Goal: Task Accomplishment & Management: Manage account settings

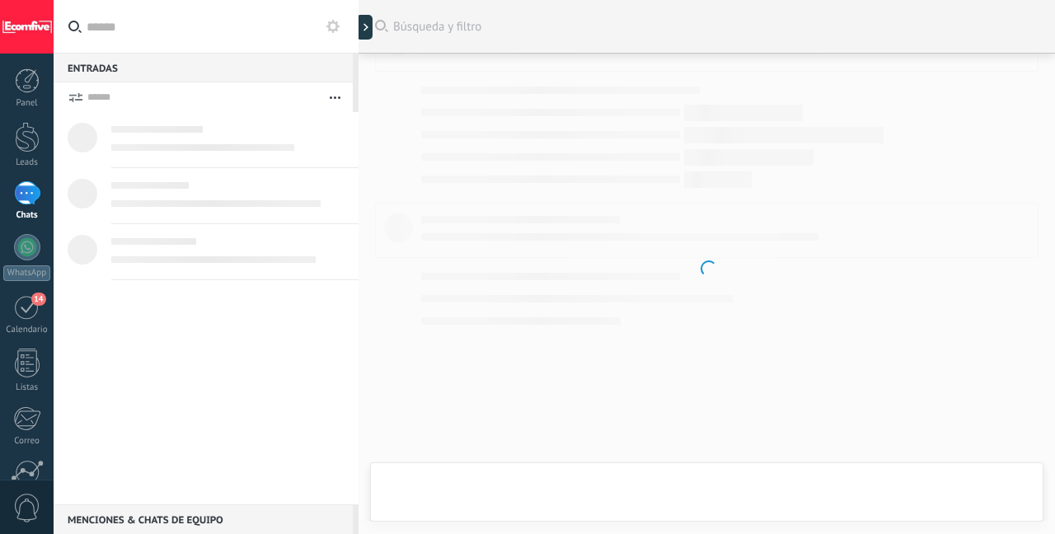
scroll to position [2953, 0]
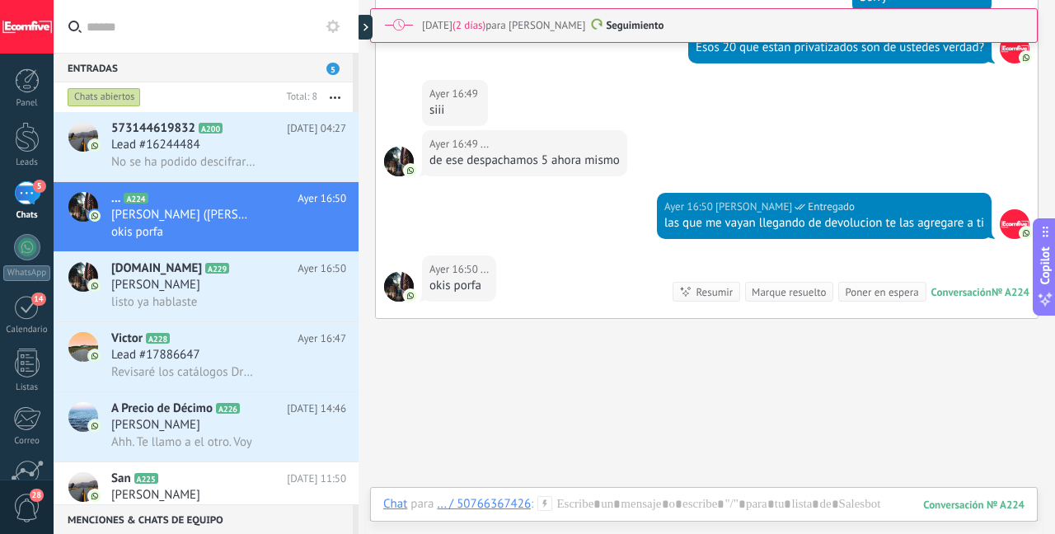
click at [796, 284] on div "Marque resuelto" at bounding box center [789, 292] width 74 height 16
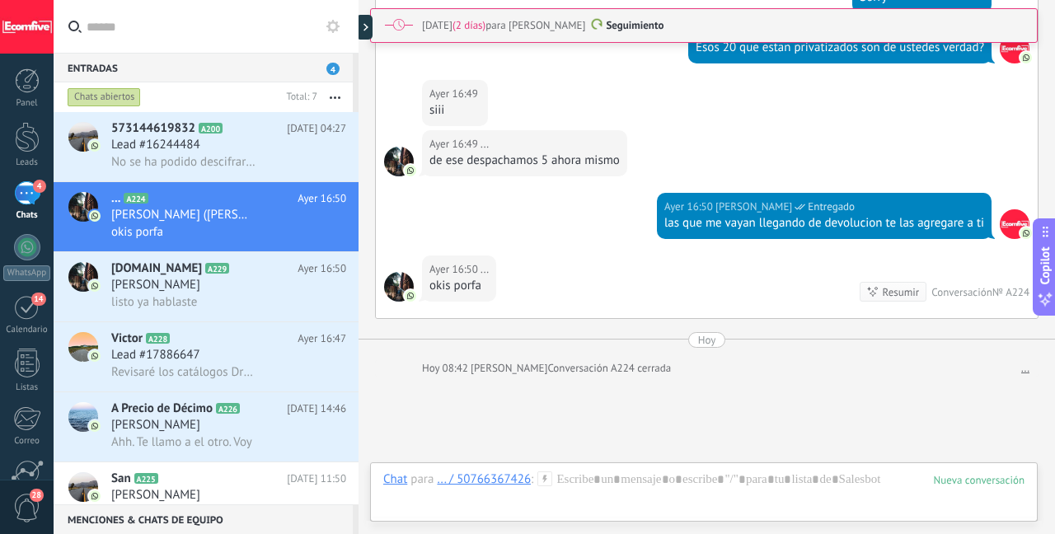
scroll to position [3010, 0]
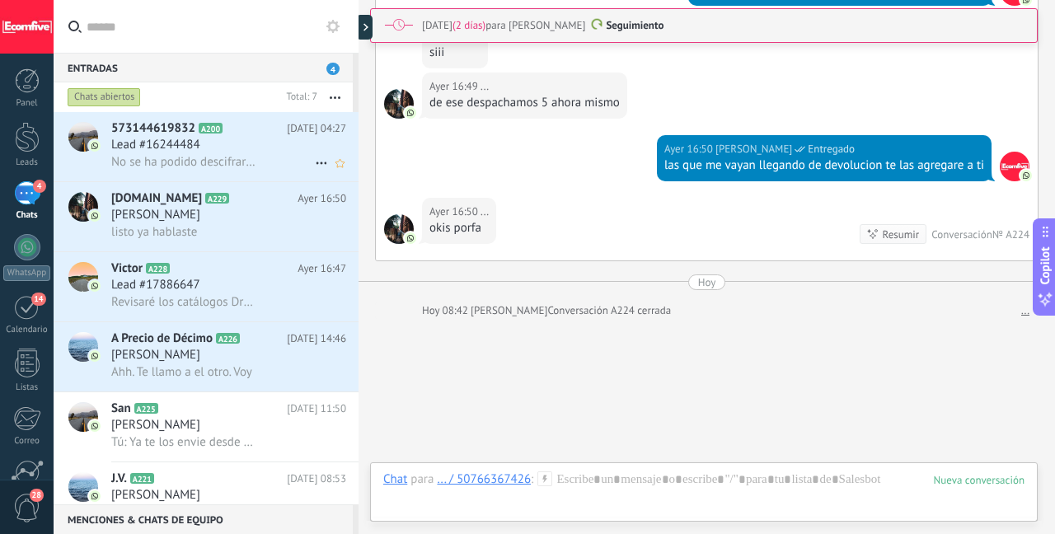
click at [233, 162] on span "No se ha podido descifrar el contenido del mensaje. El mensaje no puede leerse …" at bounding box center [183, 162] width 144 height 16
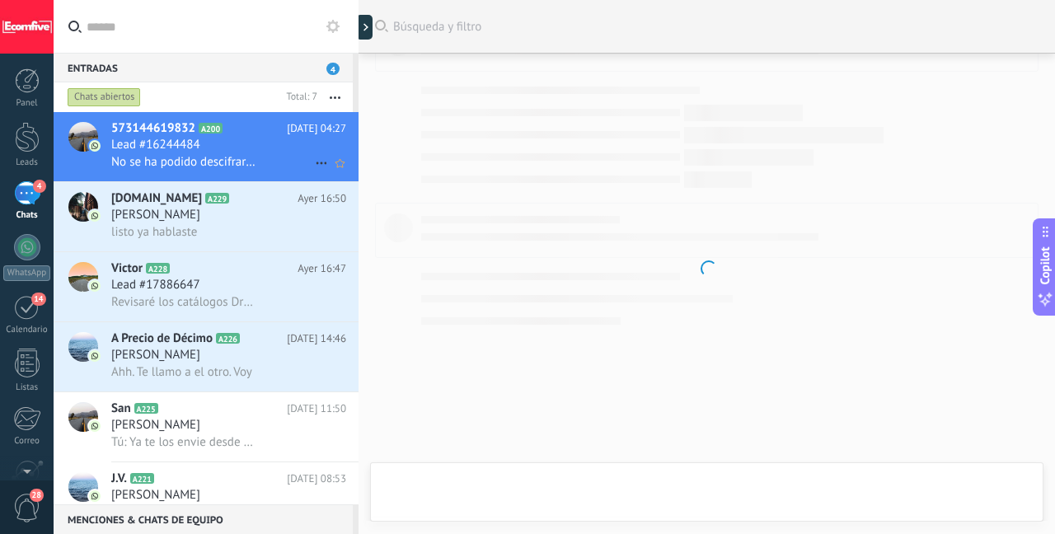
scroll to position [1195, 0]
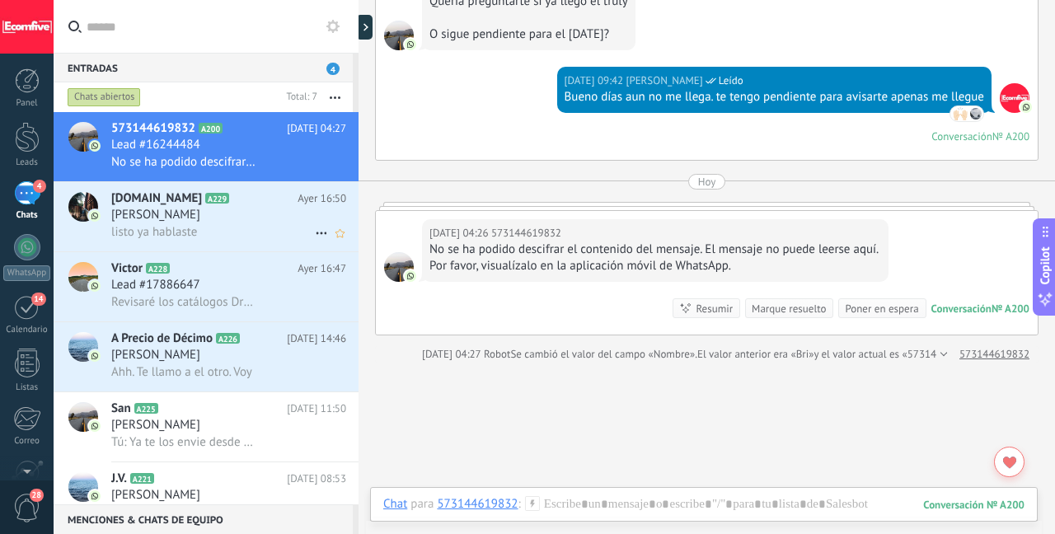
click at [234, 205] on icon at bounding box center [242, 198] width 16 height 16
